Goal: Information Seeking & Learning: Learn about a topic

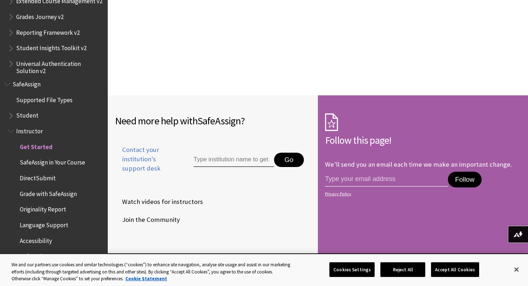
scroll to position [1070, 0]
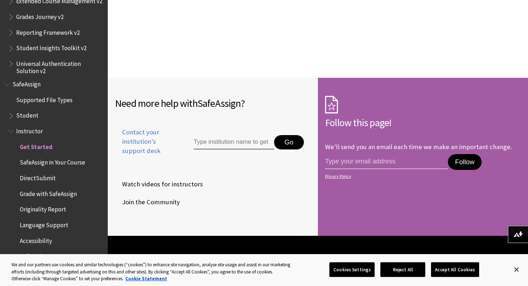
click at [30, 116] on span "Student" at bounding box center [27, 115] width 22 height 10
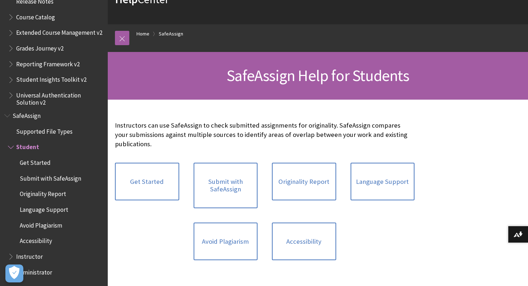
scroll to position [65, 0]
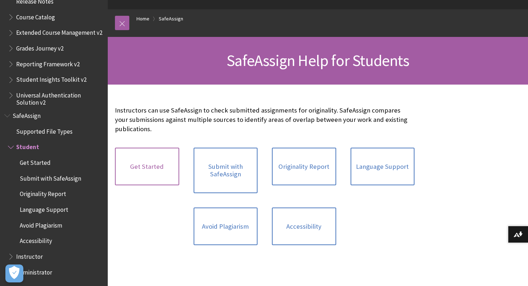
click at [155, 174] on link "Get Started" at bounding box center [147, 167] width 64 height 38
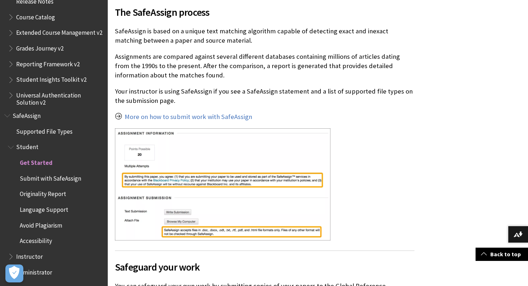
scroll to position [215, 0]
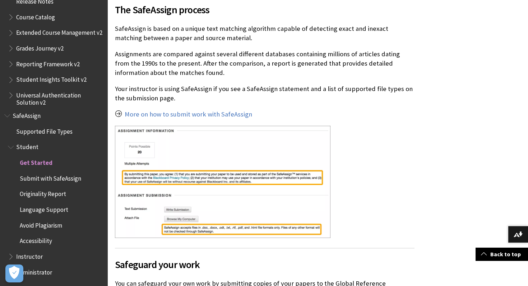
click at [177, 208] on img at bounding box center [222, 182] width 215 height 112
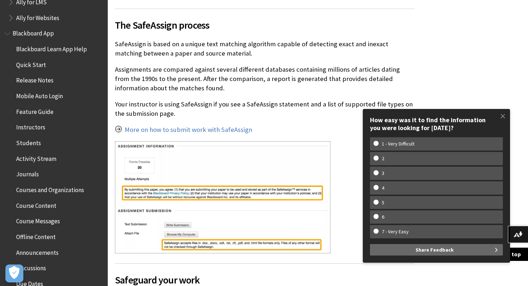
scroll to position [40, 0]
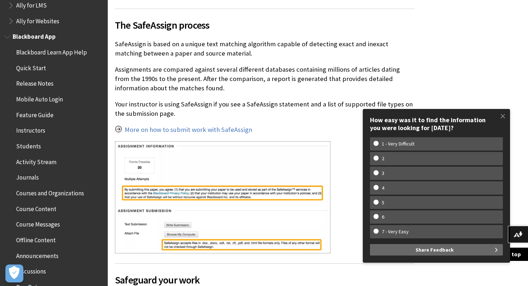
click at [32, 69] on span "Quick Start" at bounding box center [31, 67] width 30 height 10
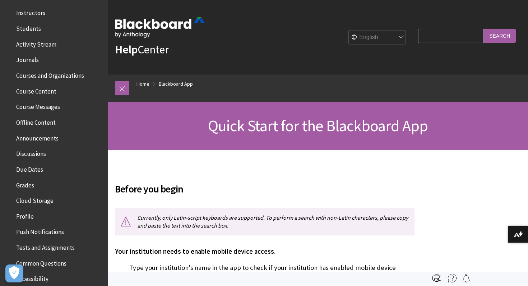
click at [35, 14] on span "Instructors" at bounding box center [30, 12] width 29 height 10
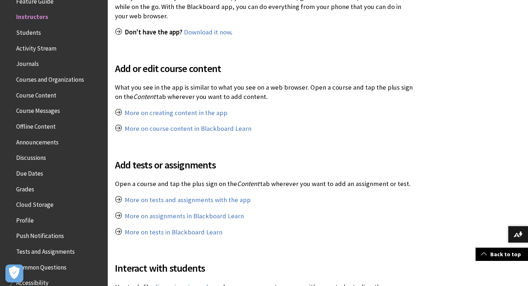
scroll to position [352, 0]
